Goal: Information Seeking & Learning: Learn about a topic

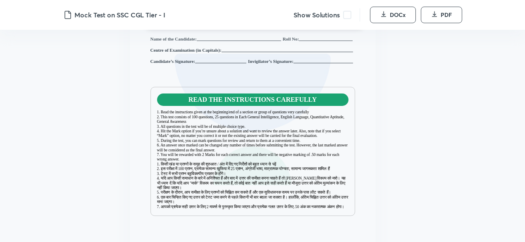
click at [348, 12] on span at bounding box center [347, 15] width 8 height 8
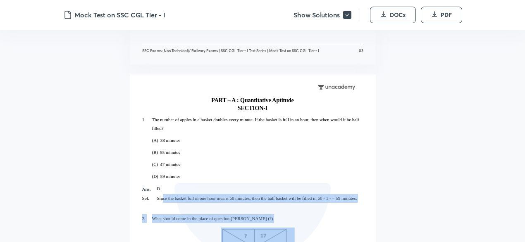
scroll to position [1138, 0]
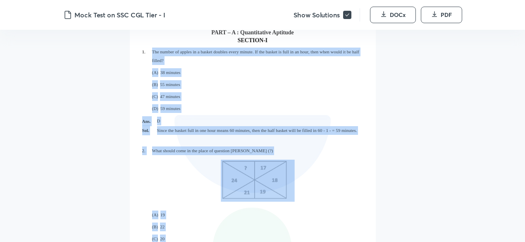
drag, startPoint x: 209, startPoint y: 116, endPoint x: 135, endPoint y: 48, distance: 101.0
copy div "Lor ipsumd si ametco ad e seddoe tempori utlab etdolo. Ma ali enimad mi veni qu…"
click at [355, 176] on p at bounding box center [257, 181] width 211 height 53
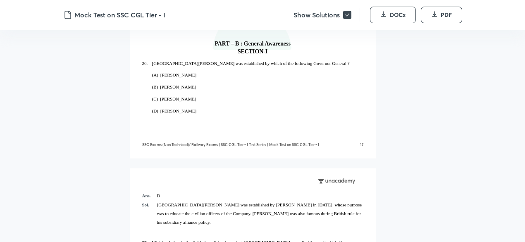
scroll to position [6310, 0]
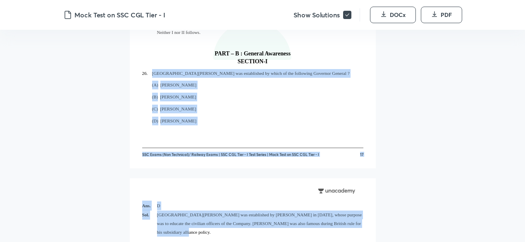
drag, startPoint x: 151, startPoint y: 70, endPoint x: 365, endPoint y: 228, distance: 266.2
copy div "[GEOGRAPHIC_DATA][PERSON_NAME] was established by which of the following Govern…"
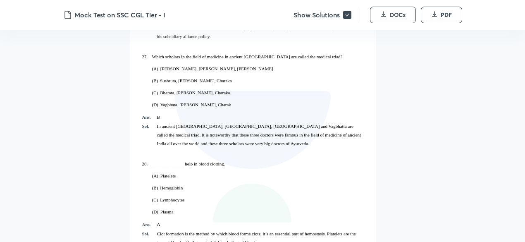
scroll to position [6517, 0]
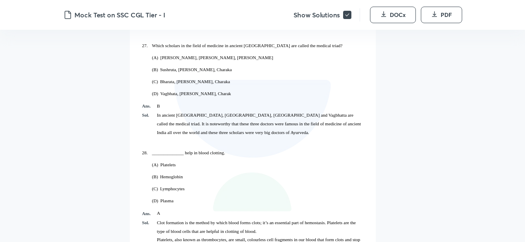
click at [142, 35] on div "Ans. D Sol. [GEOGRAPHIC_DATA][PERSON_NAME] was established by [PERSON_NAME] in …" at bounding box center [253, 145] width 246 height 348
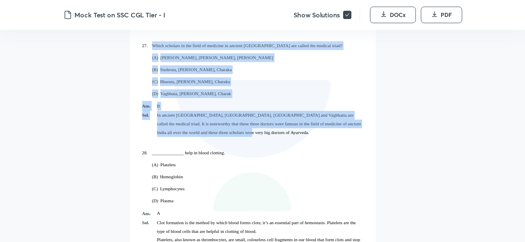
drag, startPoint x: 152, startPoint y: 35, endPoint x: 215, endPoint y: 120, distance: 105.8
click at [215, 120] on div "Ans. D Sol. [GEOGRAPHIC_DATA][PERSON_NAME] was established by [PERSON_NAME] in …" at bounding box center [252, 145] width 221 height 307
copy div "Which scholars in the field of medicine in ancient [GEOGRAPHIC_DATA] are called…"
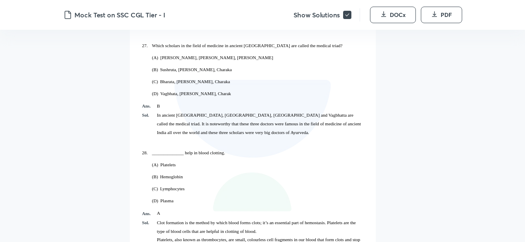
click at [270, 171] on div "(B) Hemoglobin" at bounding box center [252, 177] width 221 height 12
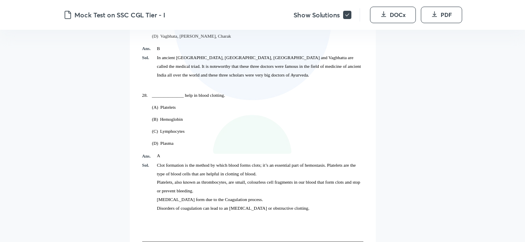
scroll to position [6558, 0]
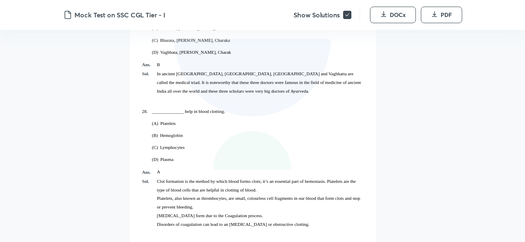
drag, startPoint x: 146, startPoint y: 102, endPoint x: 353, endPoint y: 217, distance: 236.0
click at [353, 217] on div "Ans. D Sol. [GEOGRAPHIC_DATA][PERSON_NAME] was established by [PERSON_NAME] in …" at bounding box center [252, 104] width 221 height 307
copy div ". ______________ help in blood clotting. (A) Platelets (B) [MEDICAL_DATA]) Lymp…"
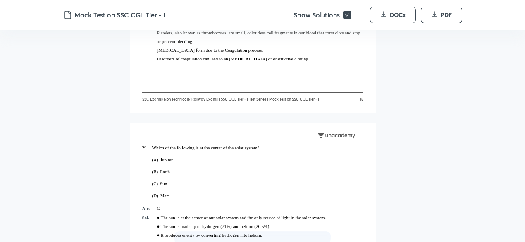
click at [312, 161] on div "(A) Jupiter" at bounding box center [252, 160] width 221 height 12
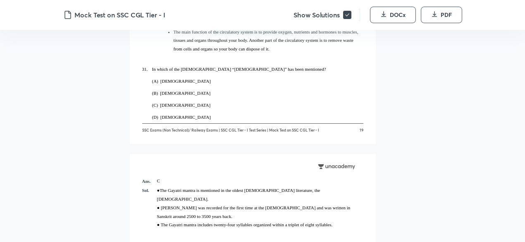
scroll to position [7055, 0]
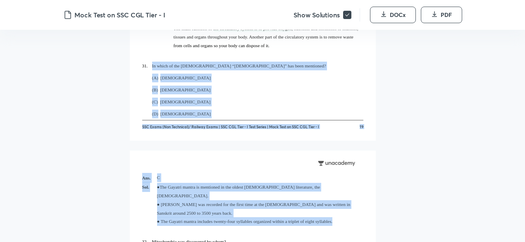
drag, startPoint x: 152, startPoint y: 64, endPoint x: 348, endPoint y: 212, distance: 245.4
copy div "In which of the [DEMOGRAPHIC_DATA] “[DEMOGRAPHIC_DATA]” has been mentioned? (A)…"
click at [279, 173] on div "Ans. C" at bounding box center [252, 178] width 221 height 10
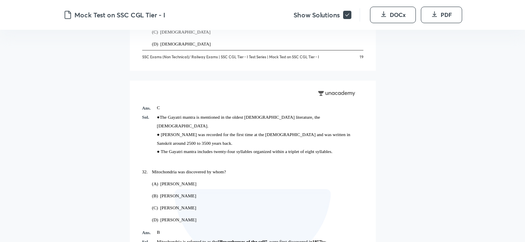
scroll to position [7179, 0]
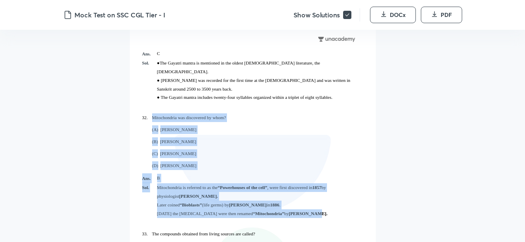
drag, startPoint x: 154, startPoint y: 106, endPoint x: 320, endPoint y: 204, distance: 192.5
click at [319, 206] on div "Ans. C Sol. ●The Gayatri mantra is mentioned in the oldest [DEMOGRAPHIC_DATA] l…" at bounding box center [252, 200] width 221 height 307
copy div "Mitochondria was discovered by whom? (A) [PERSON_NAME] (B) [PERSON_NAME] (C) [P…"
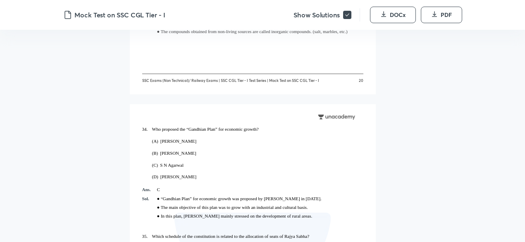
scroll to position [7469, 0]
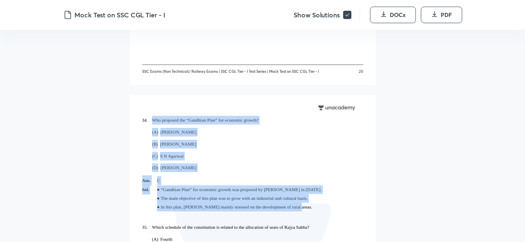
drag, startPoint x: 152, startPoint y: 117, endPoint x: 298, endPoint y: 205, distance: 170.2
copy div "Who proposed the “Gandhian Plan” for economic growth? (A) [PERSON_NAME] (B) [PE…"
click at [329, 156] on div "(C) S N Agarwal" at bounding box center [252, 156] width 221 height 12
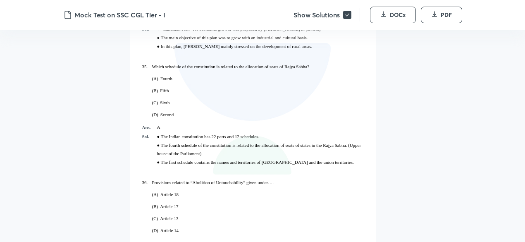
scroll to position [7634, 0]
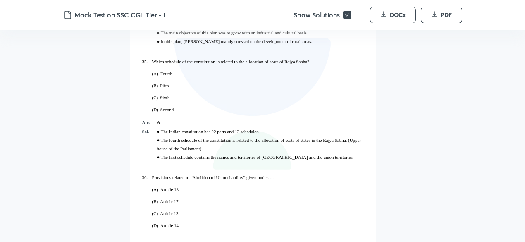
click at [153, 59] on span "35." at bounding box center [149, 62] width 15 height 9
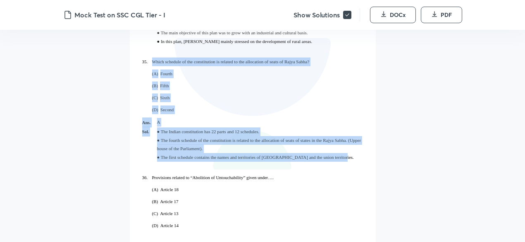
drag, startPoint x: 152, startPoint y: 59, endPoint x: 333, endPoint y: 163, distance: 208.5
click at [333, 163] on div "34. Who proposed the “Gandhian Plan” for economic growth? (A) [PERSON_NAME] (B)…" at bounding box center [252, 103] width 221 height 307
copy div "Which schedule of the constitution is related to the allocation of seats of Raj…"
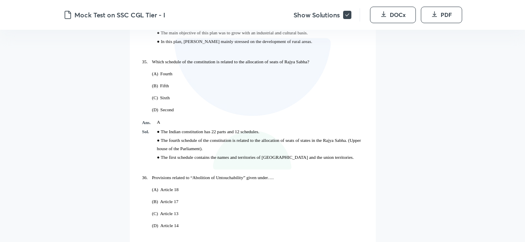
click at [347, 209] on div "(C) Article 13" at bounding box center [252, 214] width 221 height 12
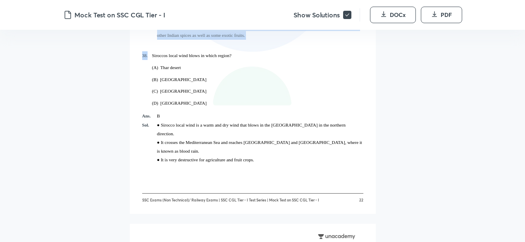
scroll to position [8013, 0]
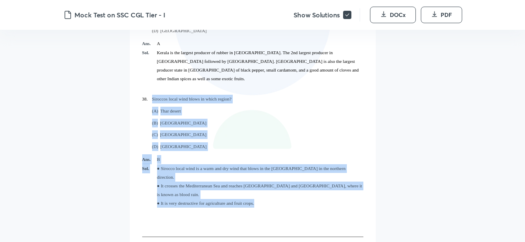
drag, startPoint x: 153, startPoint y: 94, endPoint x: 289, endPoint y: 179, distance: 160.6
click at [290, 180] on div "Ans. B Sol. ● The fundamental rights given in the Indian constitution under par…" at bounding box center [252, 83] width 221 height 307
copy div "Siroccos local wind blows in which region? (A) Thar desert (B) [GEOGRAPHIC_DATA…"
click at [319, 206] on div "Ans. B Sol. ● The fundamental rights given in the Indian constitution under par…" at bounding box center [252, 83] width 221 height 307
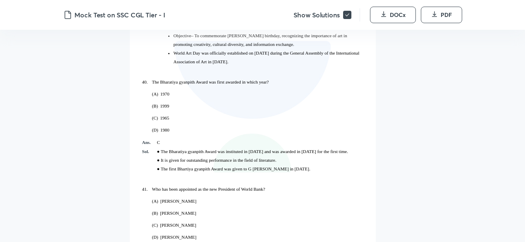
scroll to position [8344, 0]
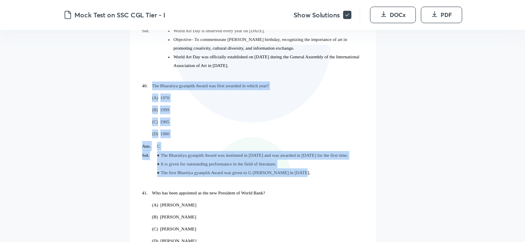
drag, startPoint x: 153, startPoint y: 83, endPoint x: 303, endPoint y: 173, distance: 174.8
click at [303, 173] on div "39. World Art Day is observed every year on which day? (A) [DATE] (B) [DATE] (C…" at bounding box center [252, 110] width 221 height 307
copy div "The Bharatiya gyanpith Award was first awarded in which year? (A) 1970 (B) 1999…"
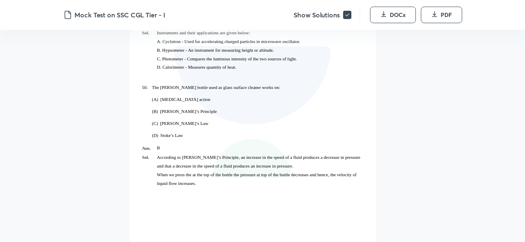
scroll to position [10165, 0]
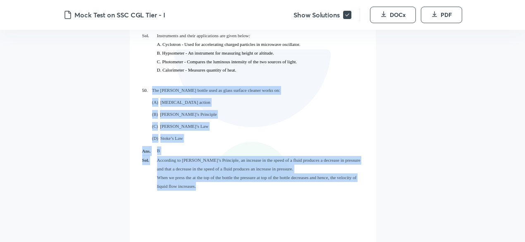
drag, startPoint x: 154, startPoint y: 62, endPoint x: 211, endPoint y: 163, distance: 116.2
click at [211, 163] on div "49. Which instrument is used to measure the quantity of heat? (A) Cyclotron (B)…" at bounding box center [252, 115] width 221 height 307
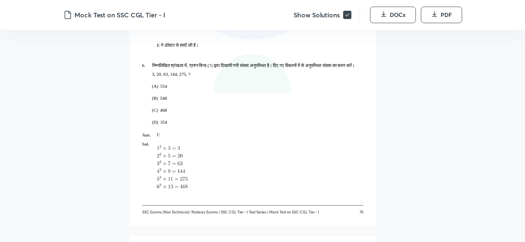
scroll to position [28105, 0]
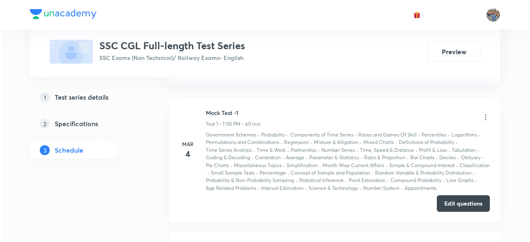
scroll to position [335, 0]
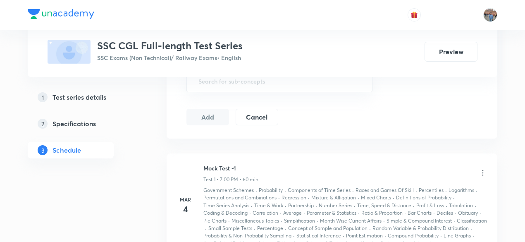
click at [481, 170] on icon at bounding box center [483, 173] width 8 height 8
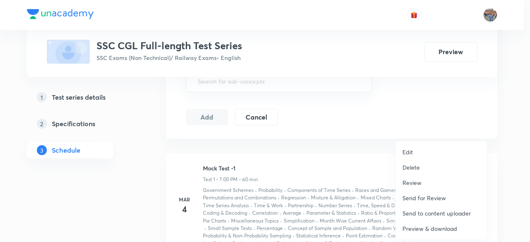
click at [441, 229] on p "Preview & download" at bounding box center [429, 228] width 55 height 9
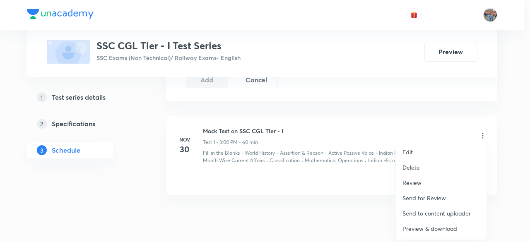
click at [325, 197] on div at bounding box center [265, 121] width 530 height 242
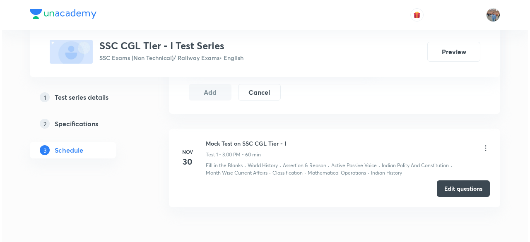
scroll to position [401, 0]
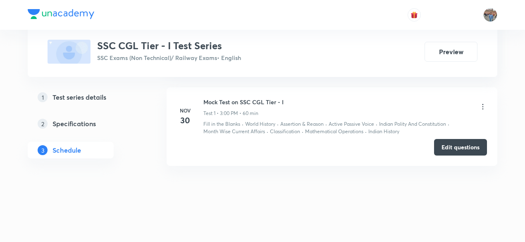
click at [484, 106] on icon at bounding box center [483, 107] width 8 height 8
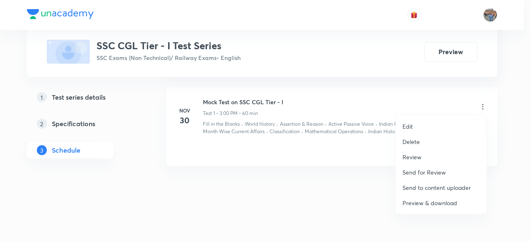
click at [425, 203] on p "Preview & download" at bounding box center [429, 203] width 55 height 9
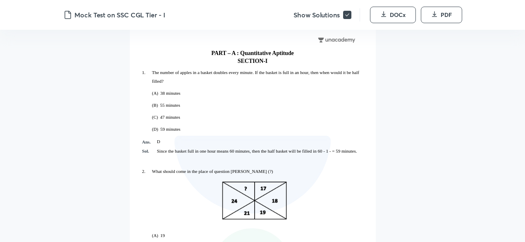
scroll to position [1076, 0]
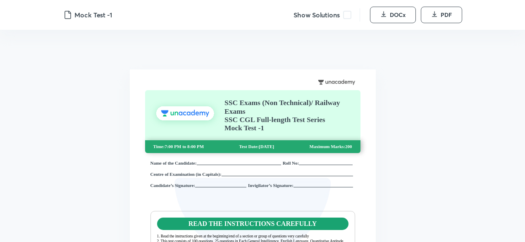
click at [346, 14] on span at bounding box center [347, 15] width 8 height 8
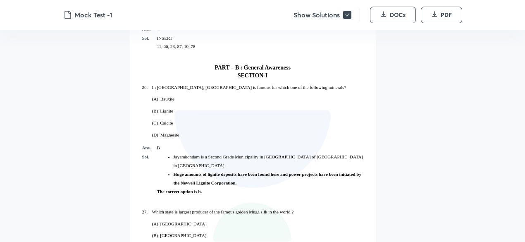
scroll to position [8244, 0]
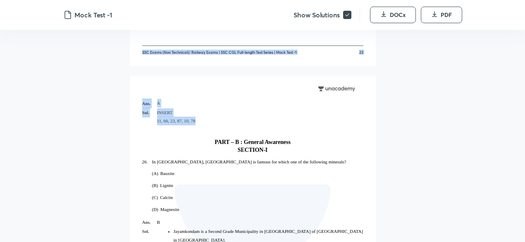
drag, startPoint x: 143, startPoint y: 72, endPoint x: 247, endPoint y: 145, distance: 127.1
copy div "1. DTP : IAY : : JMY : ? 1. Passage : Select the related letters from the given…"
